Goal: Task Accomplishment & Management: Manage account settings

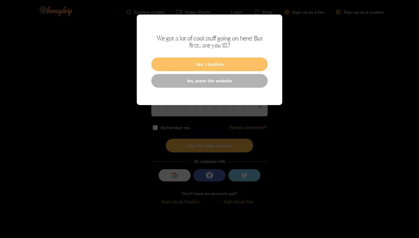
click at [226, 62] on button "Yes, I confirm" at bounding box center [209, 65] width 116 height 14
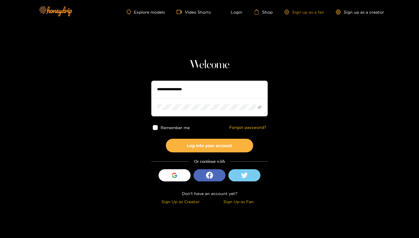
click at [311, 14] on link "Sign up as a fan" at bounding box center [304, 12] width 40 height 5
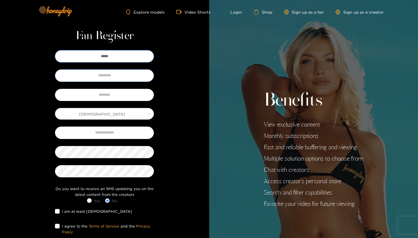
type input "*****"
type input "*********"
click at [96, 96] on input "text" at bounding box center [104, 95] width 99 height 12
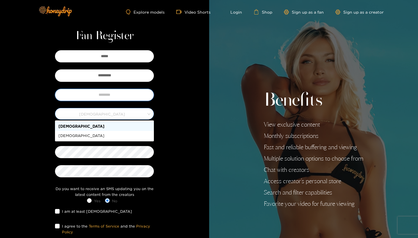
click at [132, 114] on span "[DEMOGRAPHIC_DATA]" at bounding box center [104, 114] width 98 height 8
click at [125, 97] on input "text" at bounding box center [104, 95] width 99 height 12
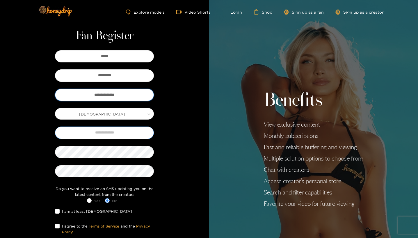
type input "**********"
click at [115, 133] on input "text" at bounding box center [104, 133] width 99 height 12
type input "**********"
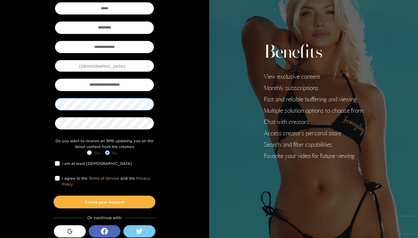
scroll to position [49, 0]
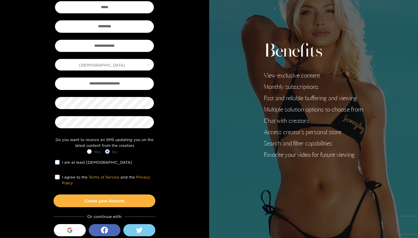
click at [57, 164] on span at bounding box center [57, 162] width 5 height 5
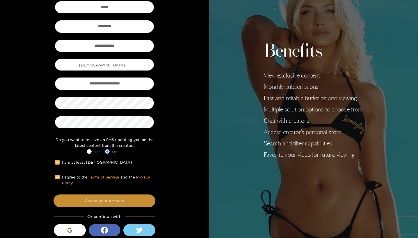
click at [92, 198] on button "Create your Account" at bounding box center [104, 201] width 102 height 13
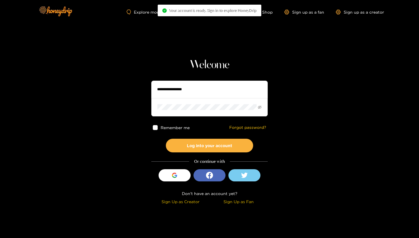
type input "**********"
click at [209, 145] on button "Log into your account" at bounding box center [209, 146] width 87 height 14
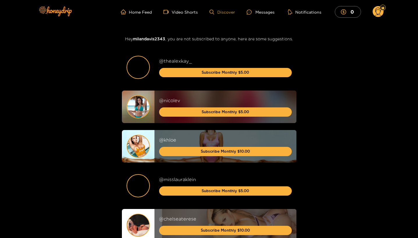
click at [223, 14] on link "Discover" at bounding box center [221, 12] width 25 height 5
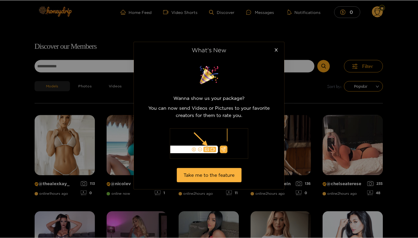
scroll to position [37, 0]
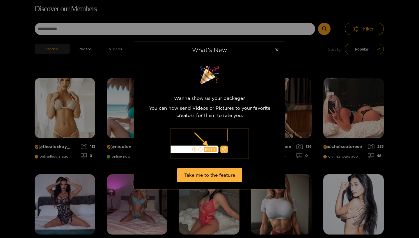
click at [277, 51] on icon "close" at bounding box center [276, 49] width 3 height 3
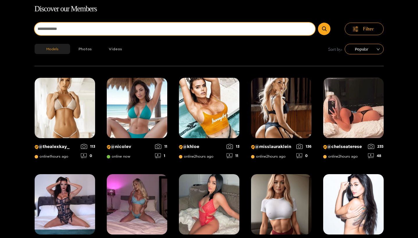
click at [243, 29] on input at bounding box center [175, 29] width 280 height 12
type input "**********"
click at [324, 29] on button "submit" at bounding box center [324, 29] width 12 height 12
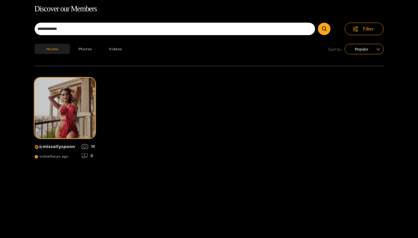
click at [58, 123] on img at bounding box center [65, 108] width 60 height 60
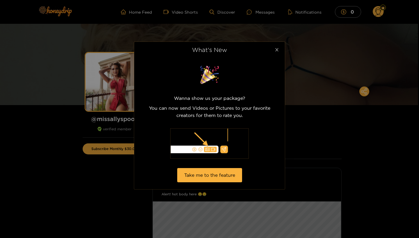
click at [279, 48] on span "Close" at bounding box center [276, 50] width 16 height 16
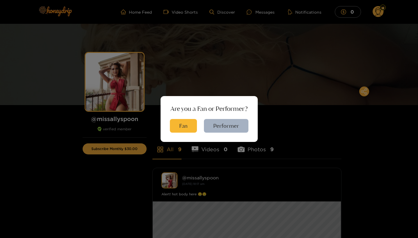
click at [353, 125] on div "Are you a Fan or Performer? Fan Performer" at bounding box center [209, 119] width 418 height 238
click at [222, 134] on div "Are you a Fan or Performer? Fan Performer" at bounding box center [208, 119] width 97 height 46
click at [220, 130] on button "Performer" at bounding box center [226, 126] width 44 height 14
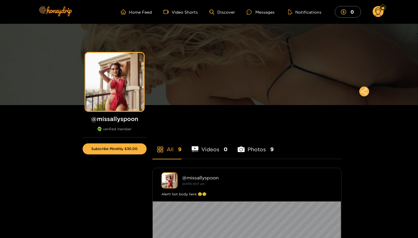
click at [380, 8] on div at bounding box center [383, 8] width 6 height 6
click at [146, 12] on link "Home Feed" at bounding box center [136, 11] width 31 height 5
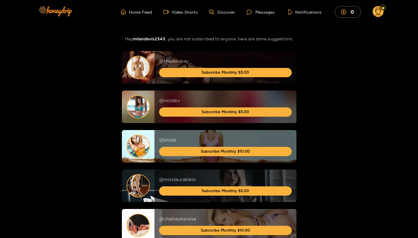
click at [379, 13] on g at bounding box center [377, 12] width 11 height 12
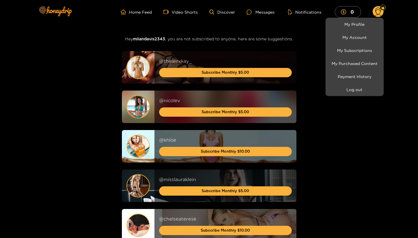
click at [356, 42] on li "My Account" at bounding box center [354, 37] width 58 height 13
click at [354, 39] on link "My Account" at bounding box center [354, 37] width 55 height 10
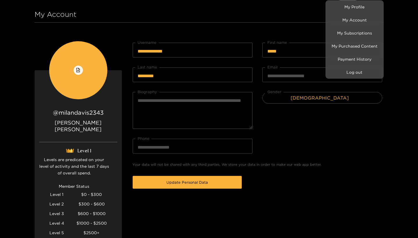
scroll to position [15, 0]
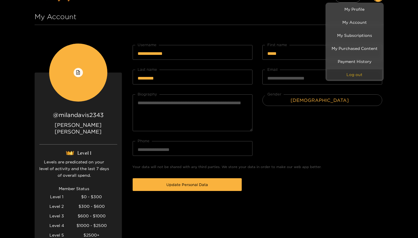
click at [356, 78] on button "Log out" at bounding box center [354, 74] width 55 height 10
